Goal: Task Accomplishment & Management: Manage account settings

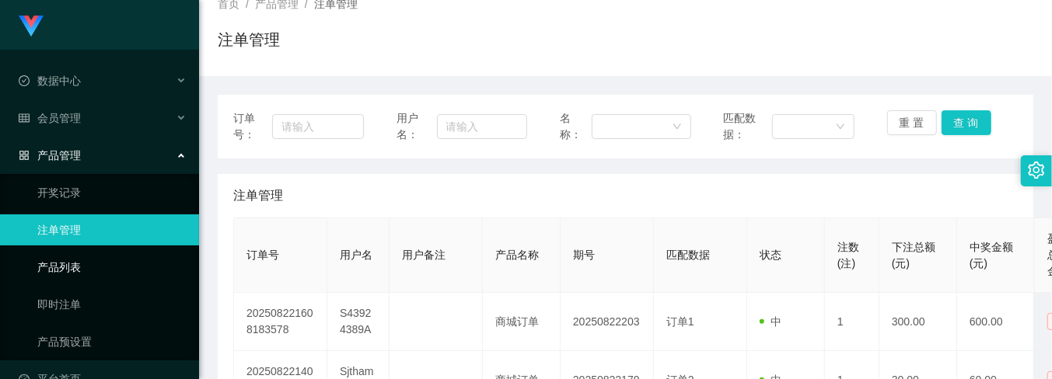
scroll to position [25, 0]
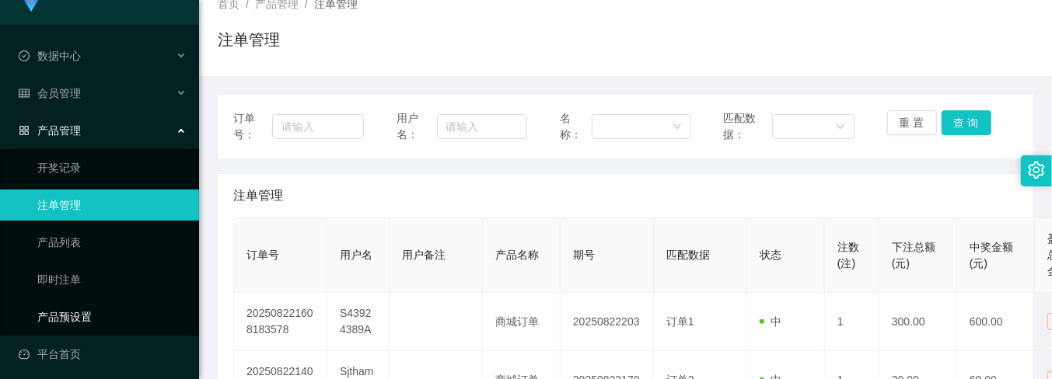
drag, startPoint x: 85, startPoint y: 302, endPoint x: 187, endPoint y: 298, distance: 101.9
click at [85, 302] on link "产品预设置" at bounding box center [111, 317] width 149 height 31
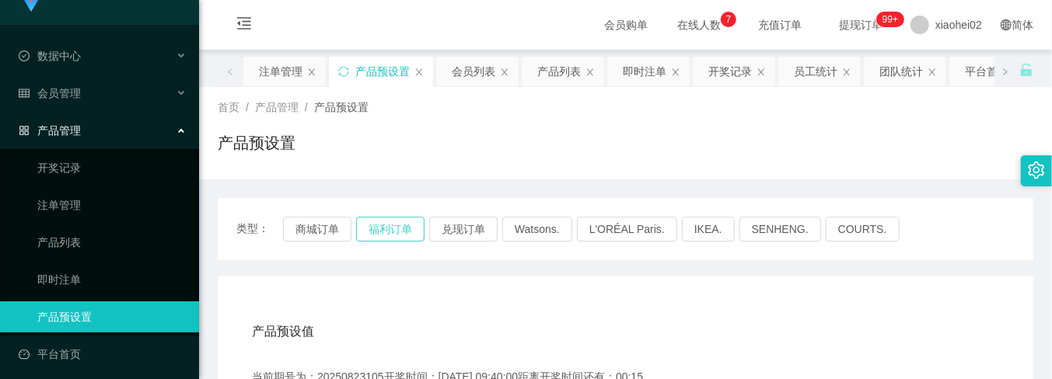
click at [389, 232] on button "福利订单" at bounding box center [390, 229] width 68 height 25
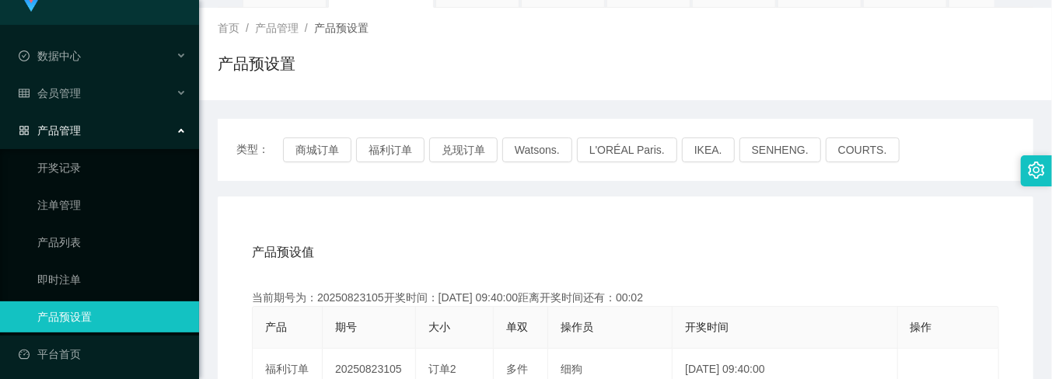
scroll to position [103, 0]
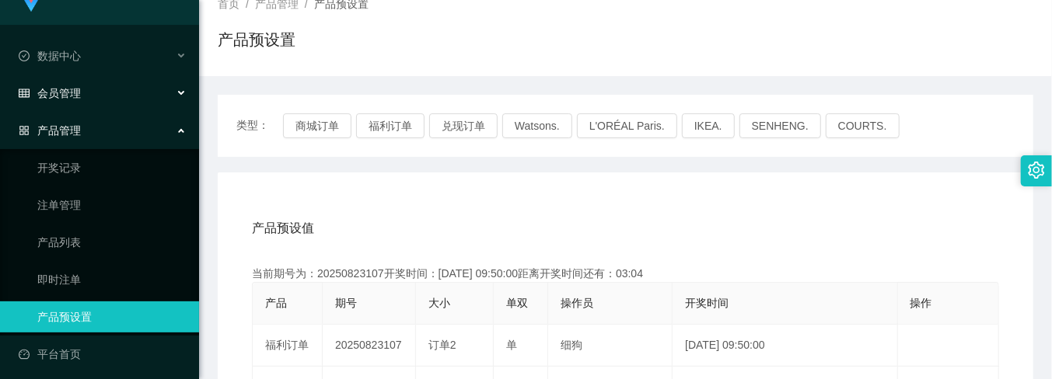
drag, startPoint x: 76, startPoint y: 96, endPoint x: 82, endPoint y: 107, distance: 12.2
click at [76, 96] on span "会员管理" at bounding box center [50, 93] width 62 height 12
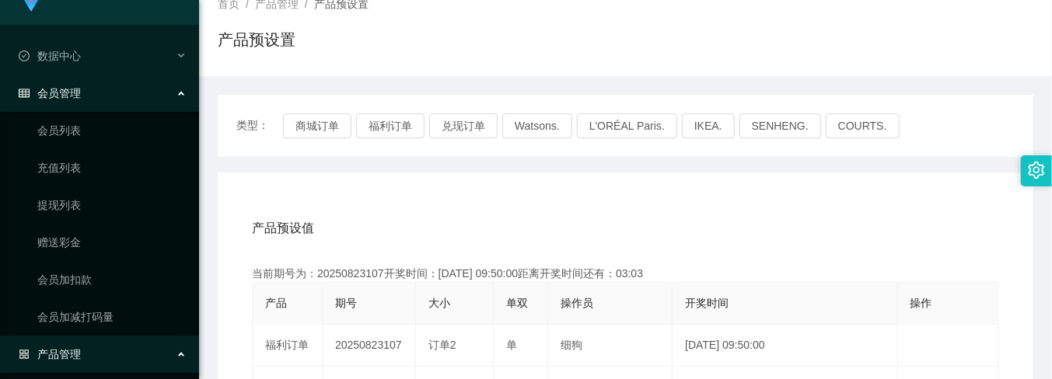
click at [75, 94] on span "会员管理" at bounding box center [50, 93] width 62 height 12
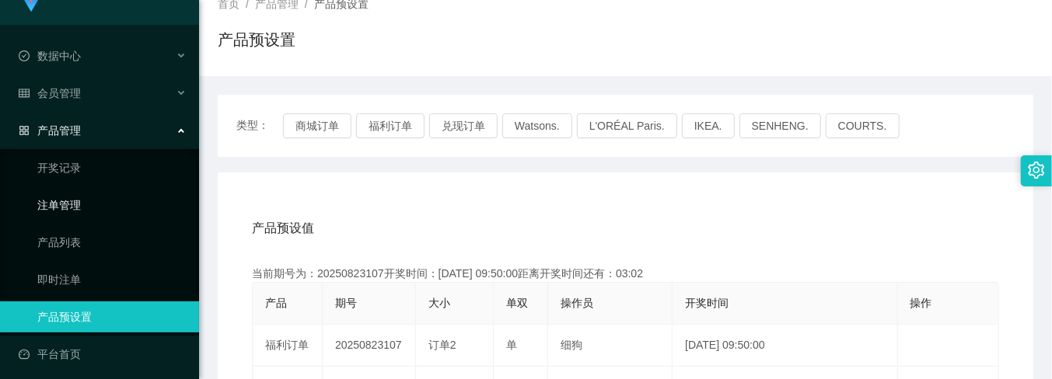
click at [68, 200] on link "注单管理" at bounding box center [111, 205] width 149 height 31
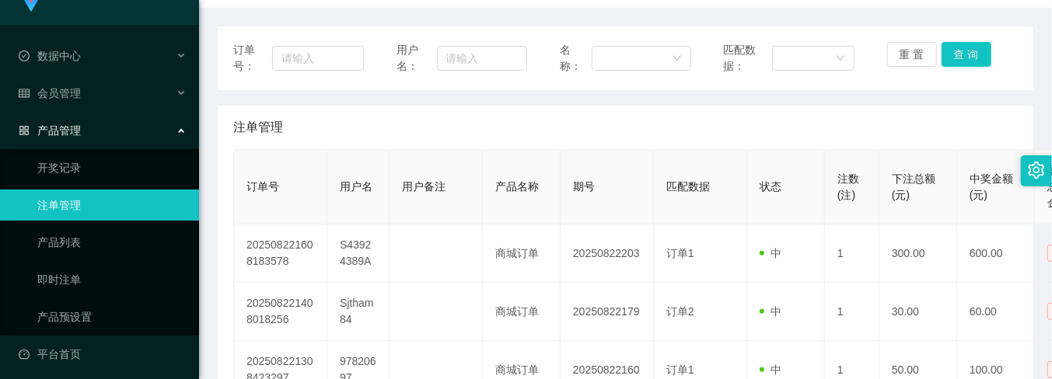
scroll to position [207, 0]
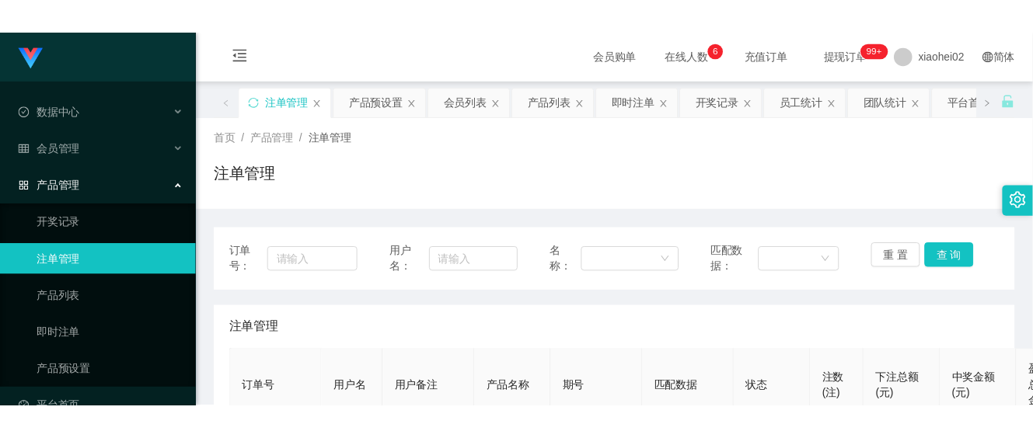
scroll to position [207, 0]
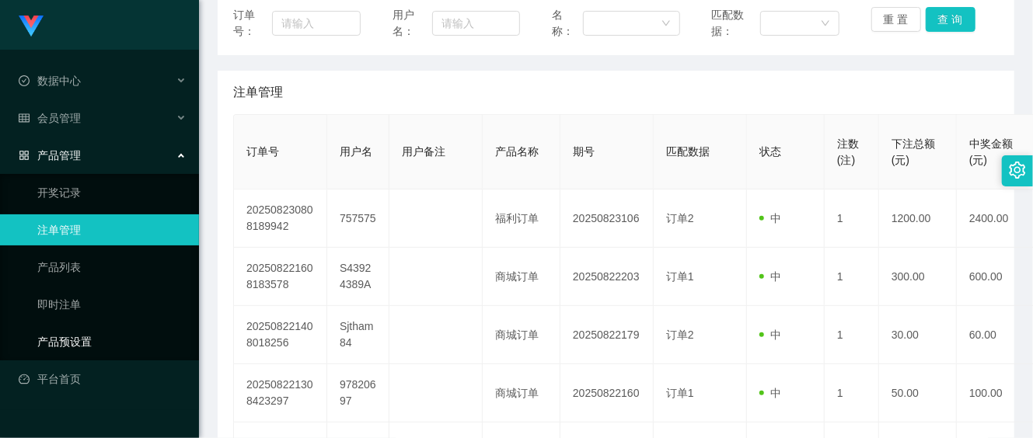
drag, startPoint x: 88, startPoint y: 330, endPoint x: 163, endPoint y: 333, distance: 75.4
click at [88, 330] on link "产品预设置" at bounding box center [111, 341] width 149 height 31
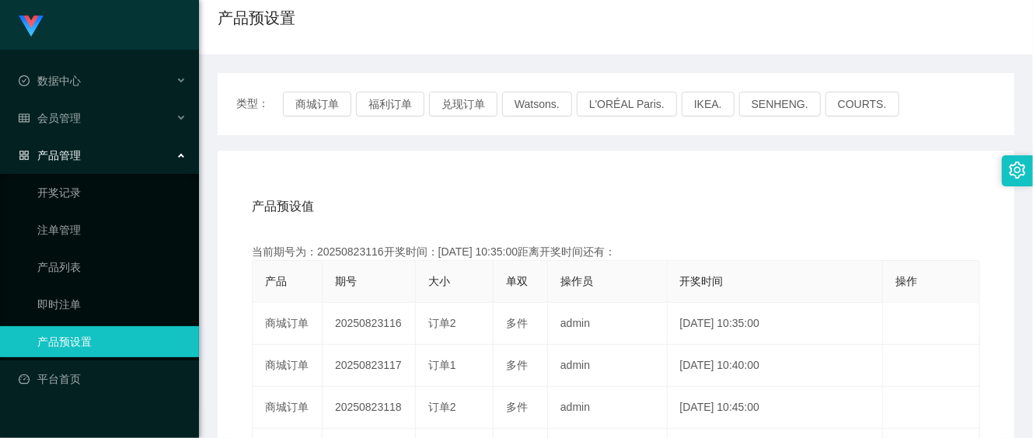
scroll to position [207, 0]
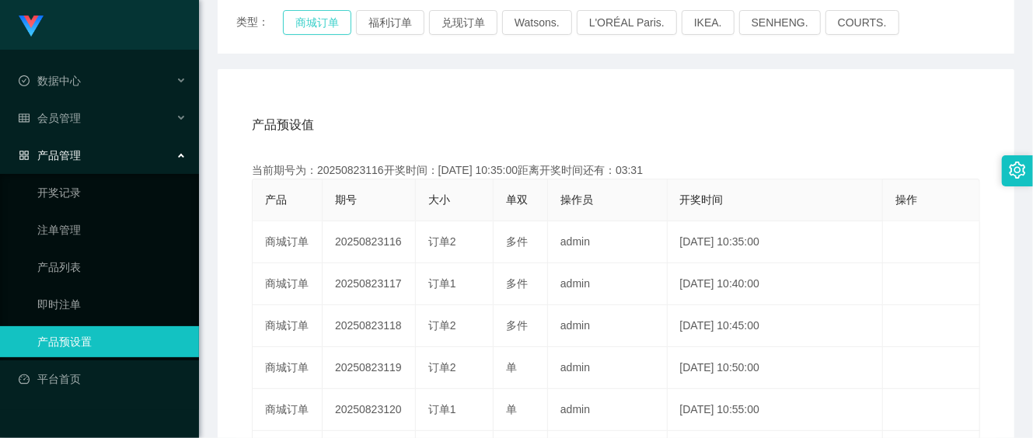
click at [325, 29] on button "商城订单" at bounding box center [317, 22] width 68 height 25
click at [58, 227] on link "注单管理" at bounding box center [111, 230] width 149 height 31
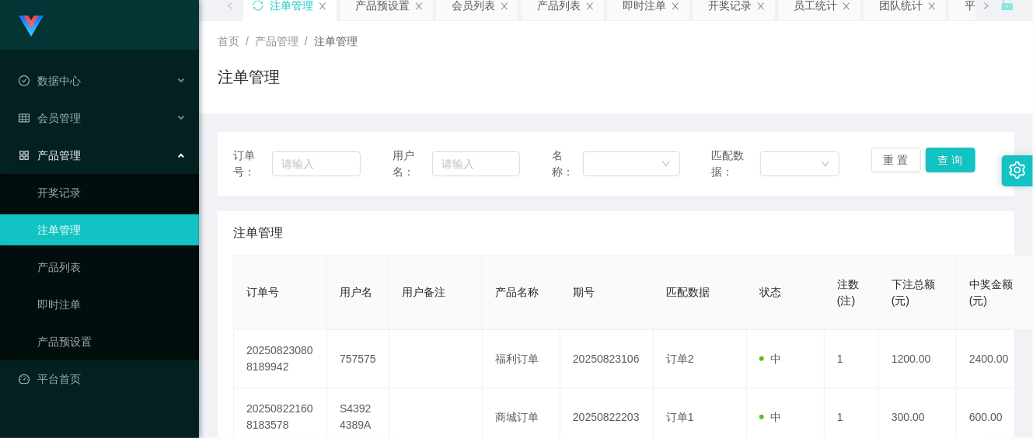
scroll to position [103, 0]
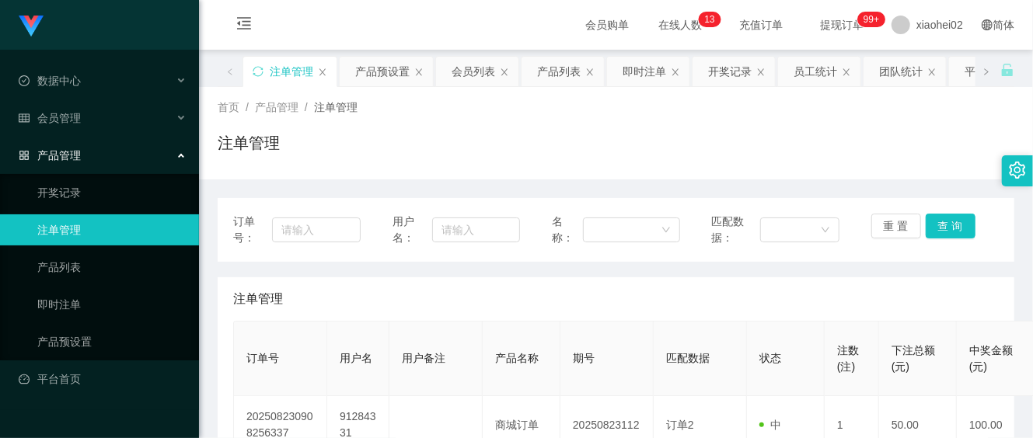
scroll to position [207, 0]
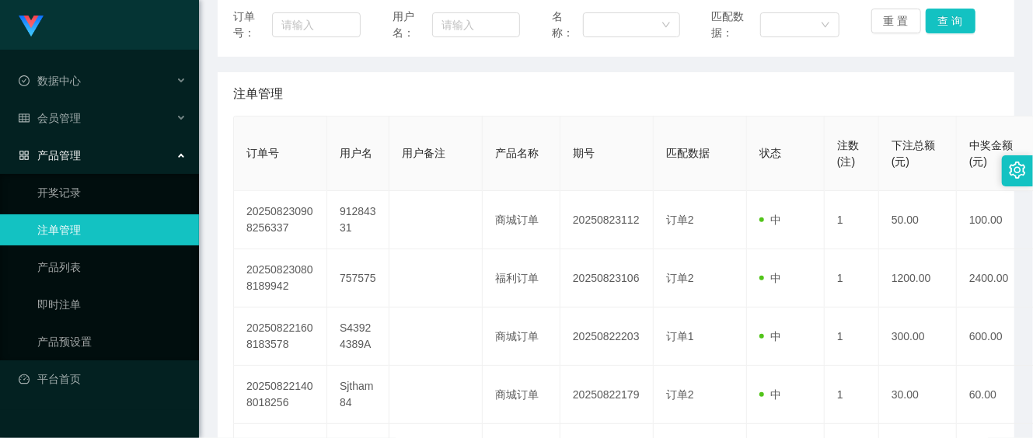
scroll to position [207, 0]
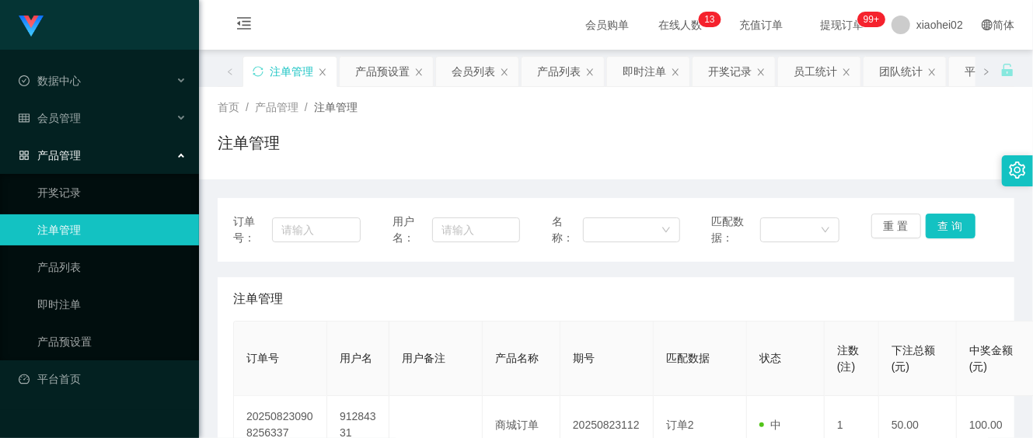
scroll to position [103, 0]
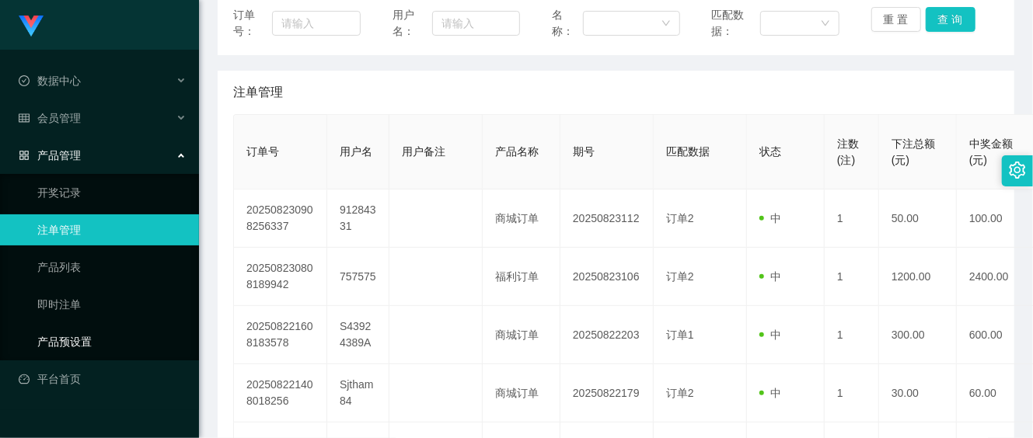
drag, startPoint x: 56, startPoint y: 337, endPoint x: 98, endPoint y: 324, distance: 43.8
click at [56, 337] on link "产品预设置" at bounding box center [111, 341] width 149 height 31
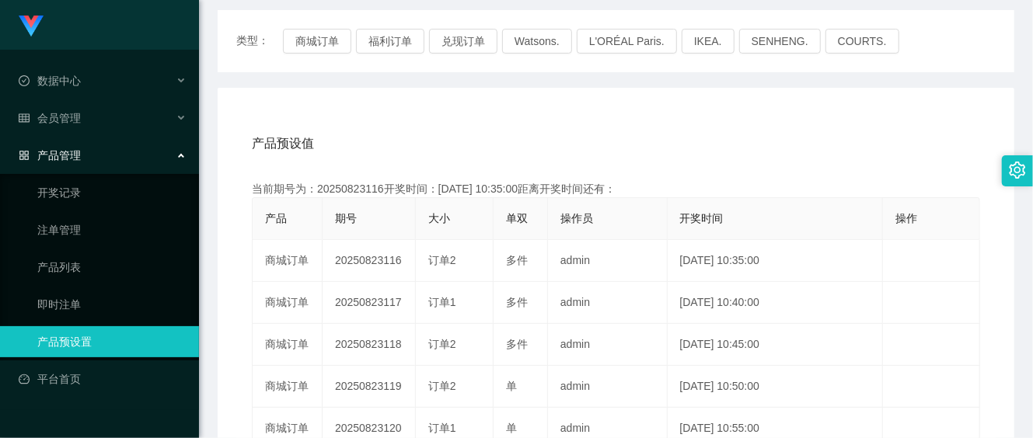
scroll to position [207, 0]
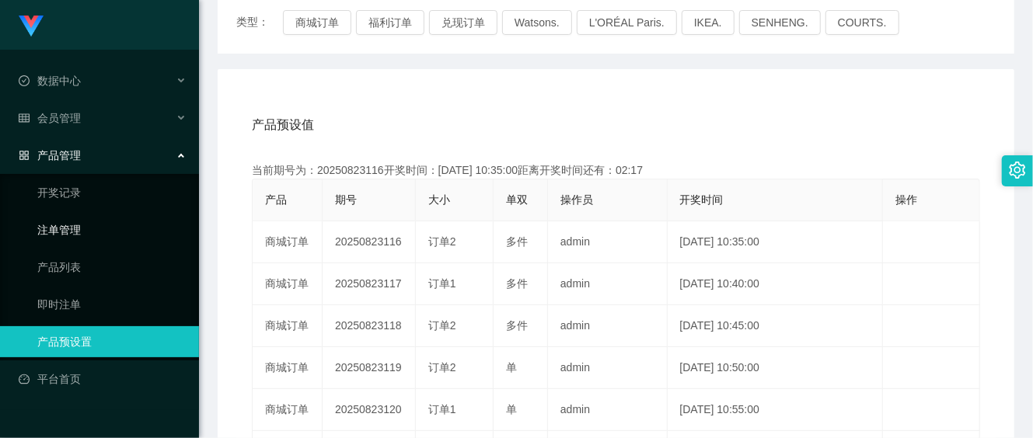
click at [72, 227] on link "注单管理" at bounding box center [111, 230] width 149 height 31
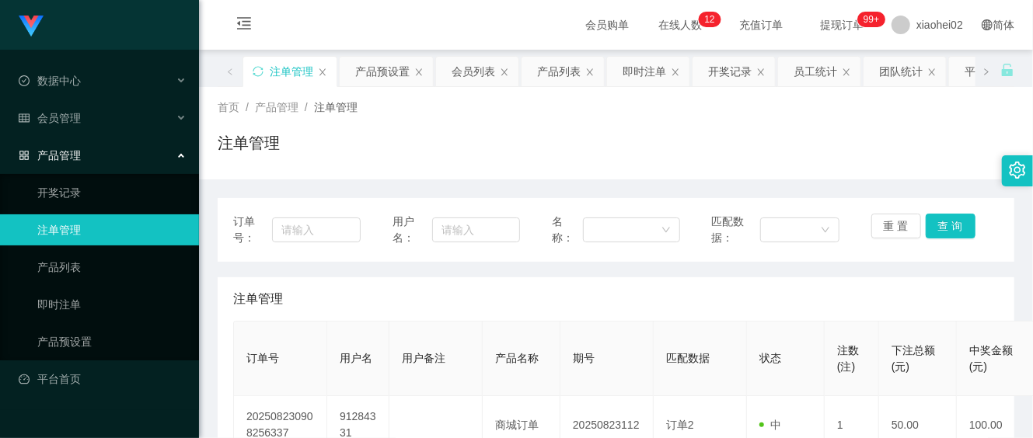
scroll to position [103, 0]
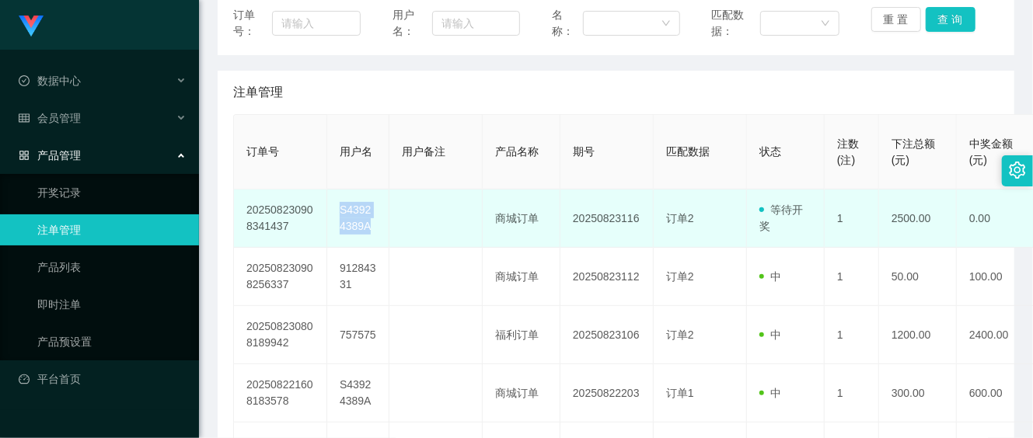
drag, startPoint x: 339, startPoint y: 205, endPoint x: 387, endPoint y: 230, distance: 54.2
click at [389, 231] on td "S43924389A" at bounding box center [358, 219] width 62 height 58
copy td "S43924389A"
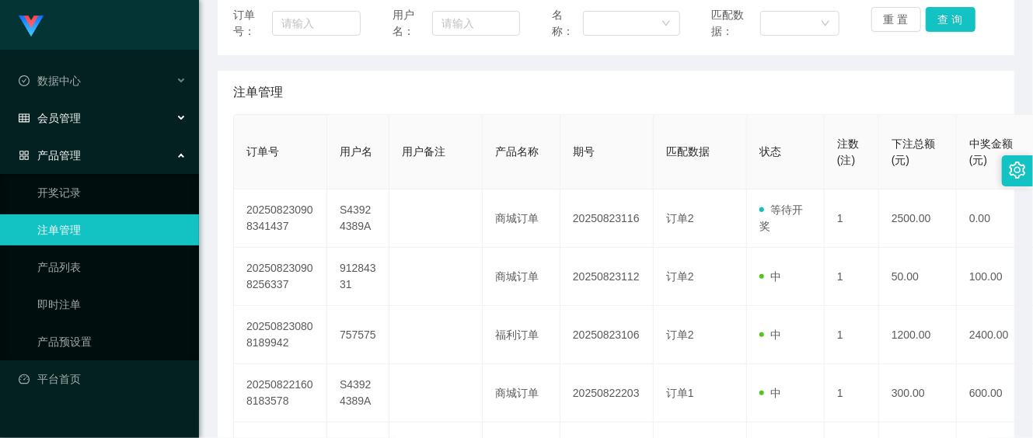
click at [75, 112] on span "会员管理" at bounding box center [50, 118] width 62 height 12
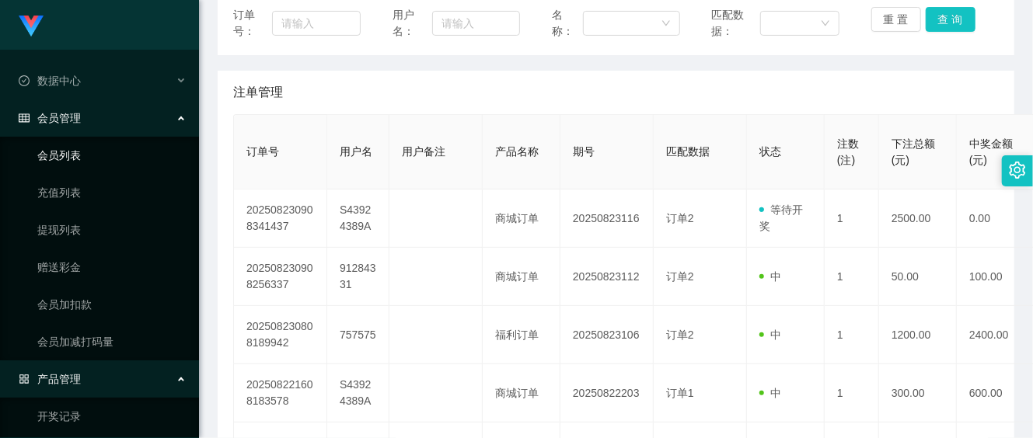
click at [64, 156] on link "会员列表" at bounding box center [111, 155] width 149 height 31
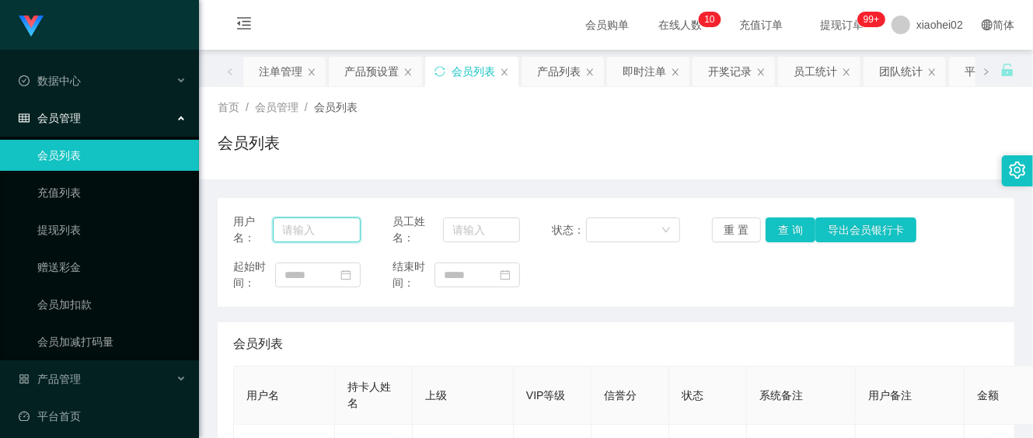
click at [306, 234] on input "text" at bounding box center [317, 230] width 88 height 25
paste input "S43924389A"
type input "S43924389A"
drag, startPoint x: 780, startPoint y: 231, endPoint x: 769, endPoint y: 243, distance: 15.9
click at [780, 231] on button "查 询" at bounding box center [791, 230] width 50 height 25
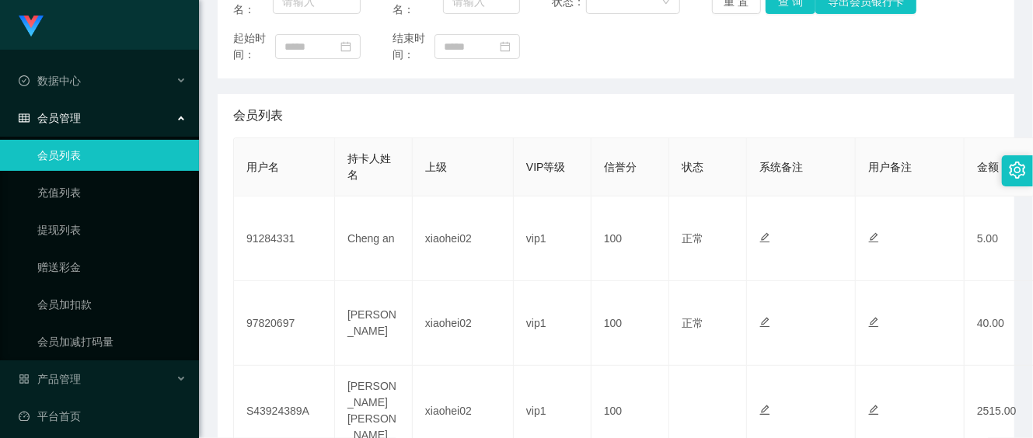
scroll to position [206, 0]
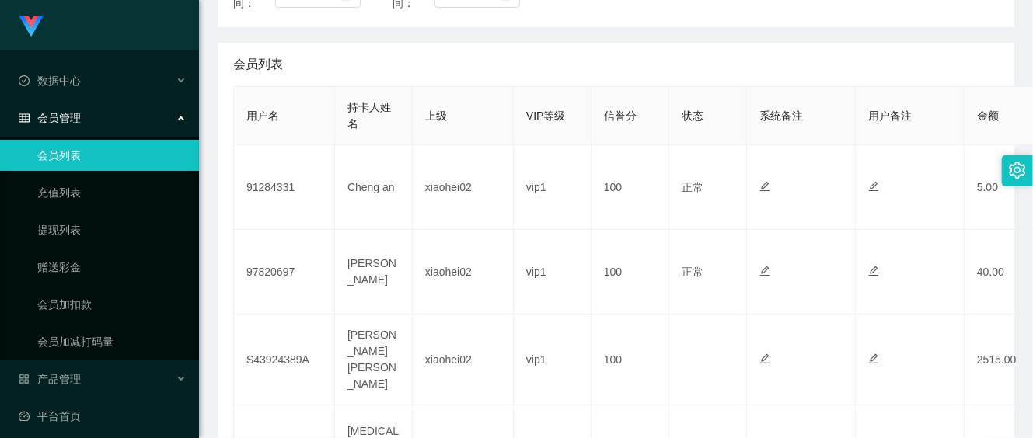
scroll to position [311, 0]
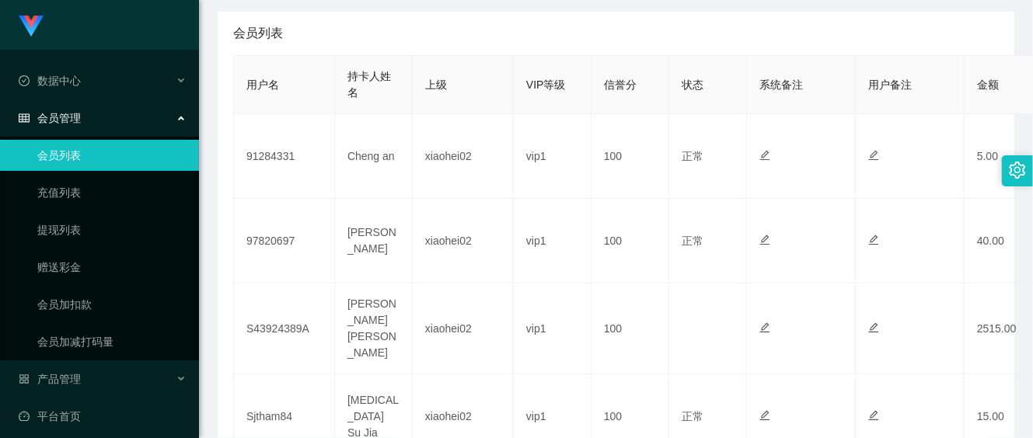
click at [94, 159] on link "会员列表" at bounding box center [111, 155] width 149 height 31
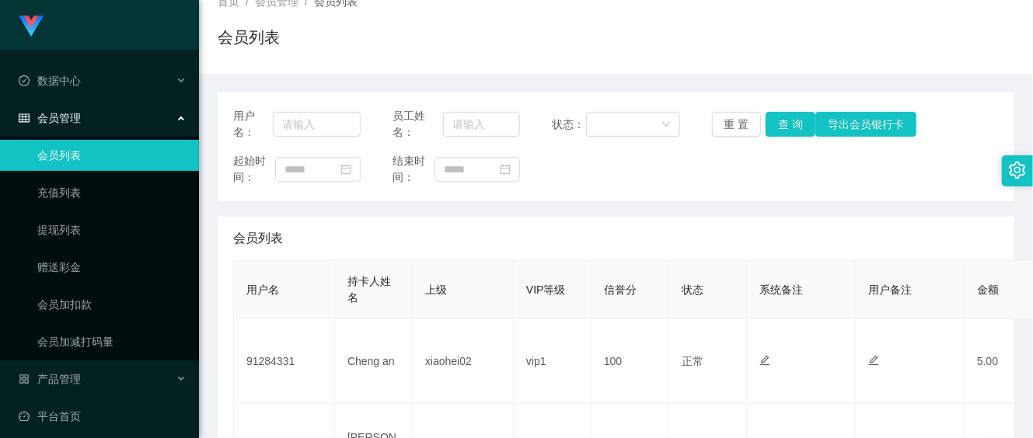
scroll to position [0, 0]
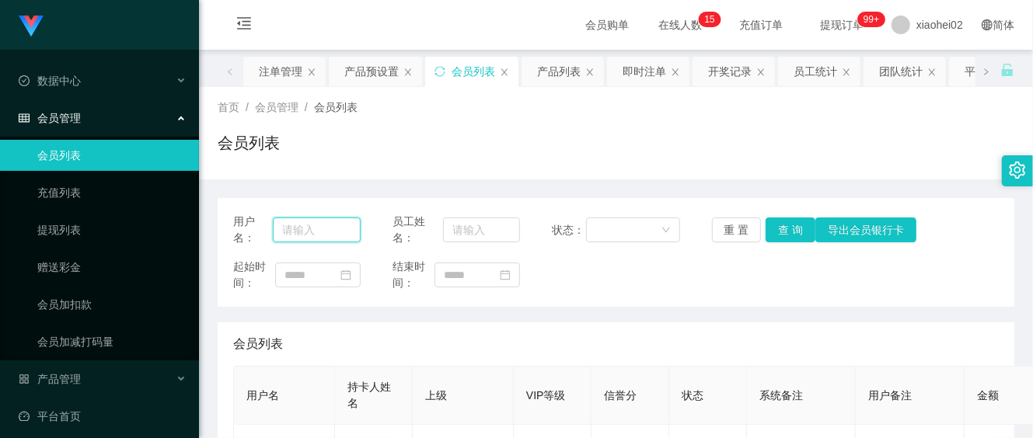
click at [314, 230] on input "text" at bounding box center [317, 230] width 88 height 25
paste input "S43924389A"
type input "S43924389A"
click at [793, 218] on button "查 询" at bounding box center [791, 230] width 50 height 25
